Goal: Transaction & Acquisition: Subscribe to service/newsletter

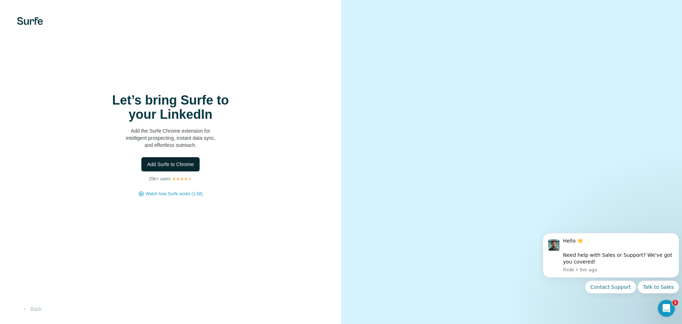
click at [184, 166] on span "Add Surfe to Chrome" at bounding box center [170, 164] width 47 height 7
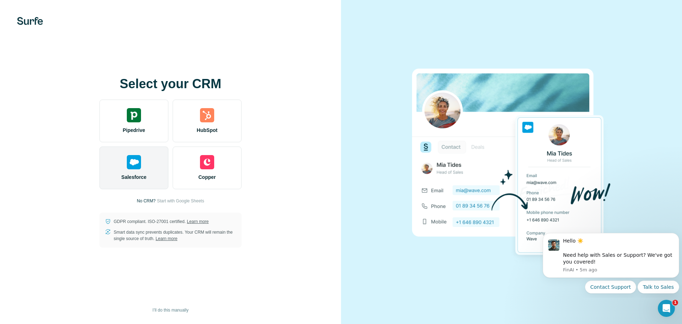
click at [134, 155] on img at bounding box center [134, 162] width 14 height 14
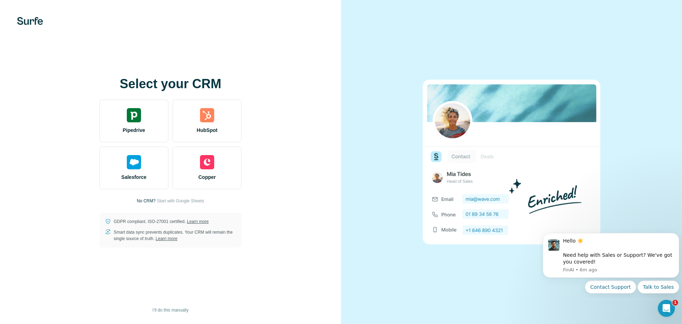
click at [48, 182] on div "Select your CRM Pipedrive HubSpot Salesforce Copper No CRM? Start with Google S…" at bounding box center [170, 162] width 313 height 170
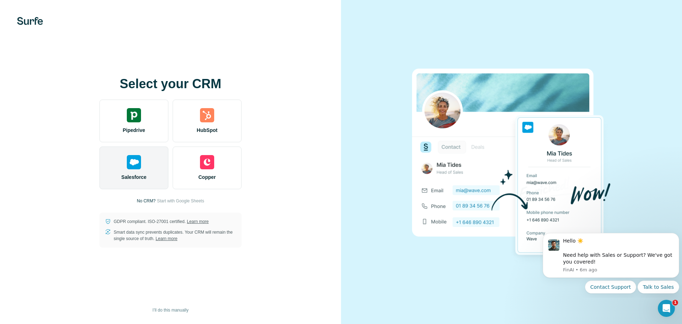
click at [132, 161] on img at bounding box center [134, 162] width 14 height 14
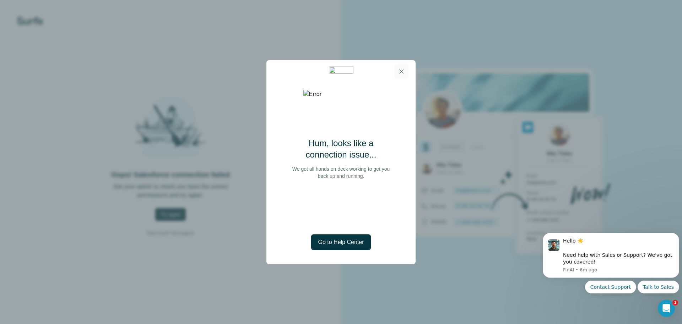
click at [399, 71] on icon "button" at bounding box center [401, 71] width 7 height 7
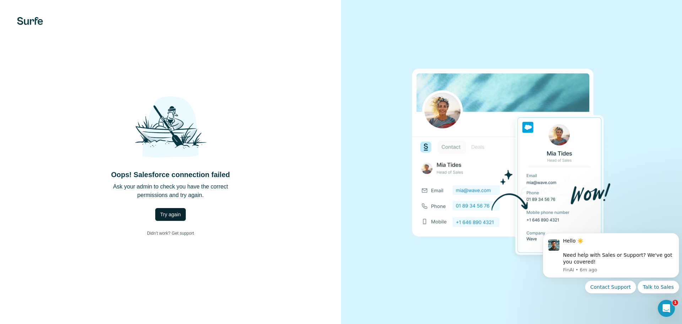
click at [168, 212] on span "Try again" at bounding box center [170, 214] width 21 height 7
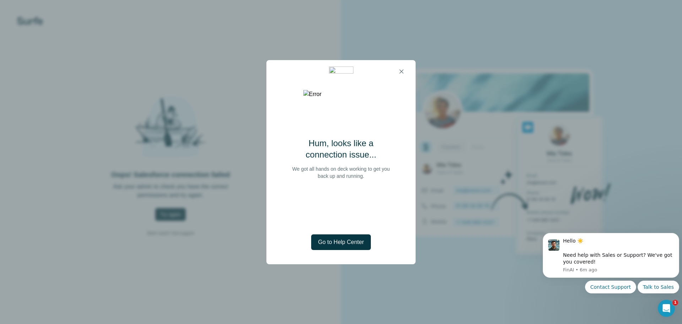
click at [414, 65] on div at bounding box center [340, 71] width 149 height 23
click at [396, 75] on button "button" at bounding box center [401, 71] width 14 height 14
